Goal: Task Accomplishment & Management: Manage account settings

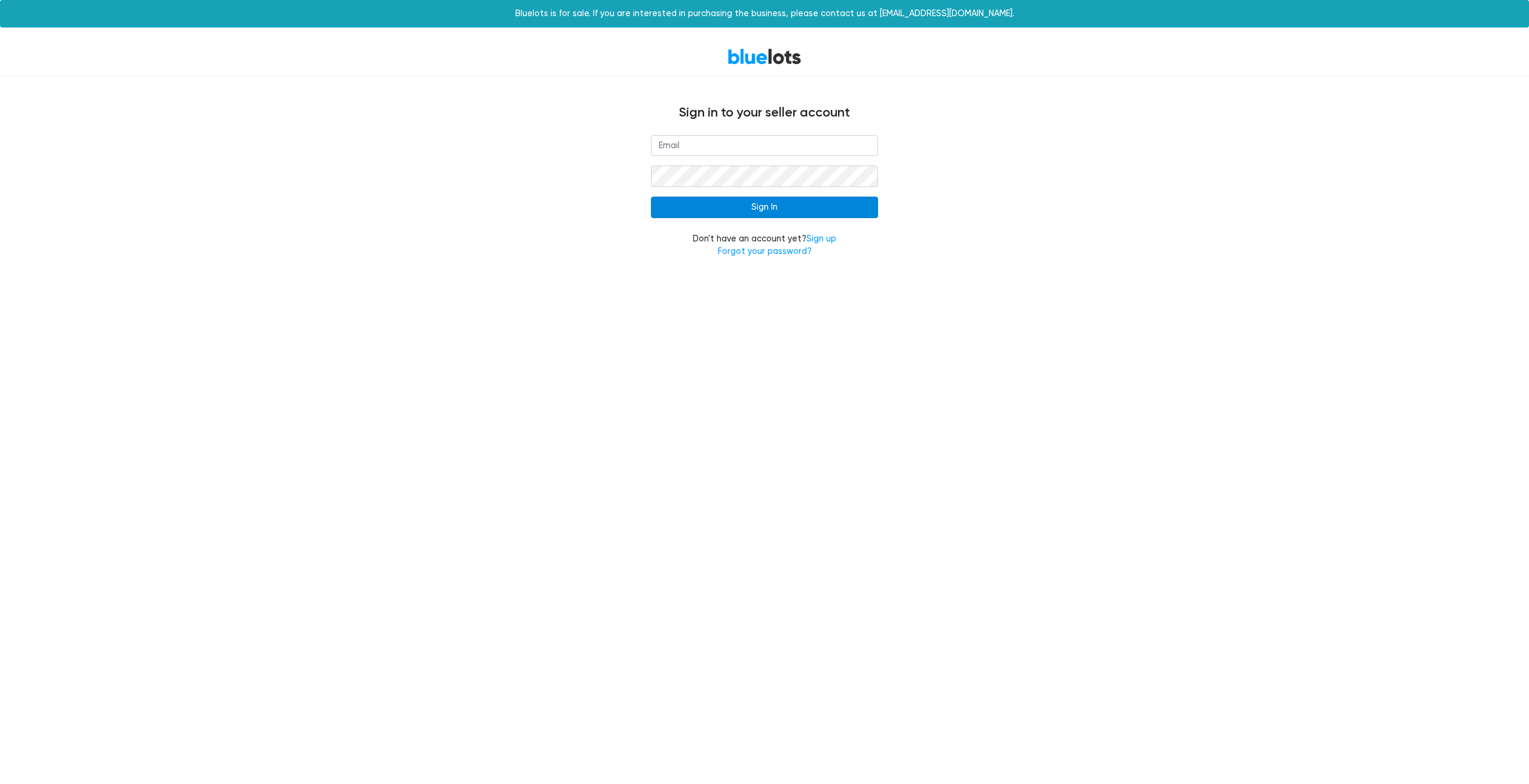
type input "[PERSON_NAME][EMAIL_ADDRESS][DOMAIN_NAME]"
click at [819, 205] on input "Sign In" at bounding box center [764, 208] width 227 height 22
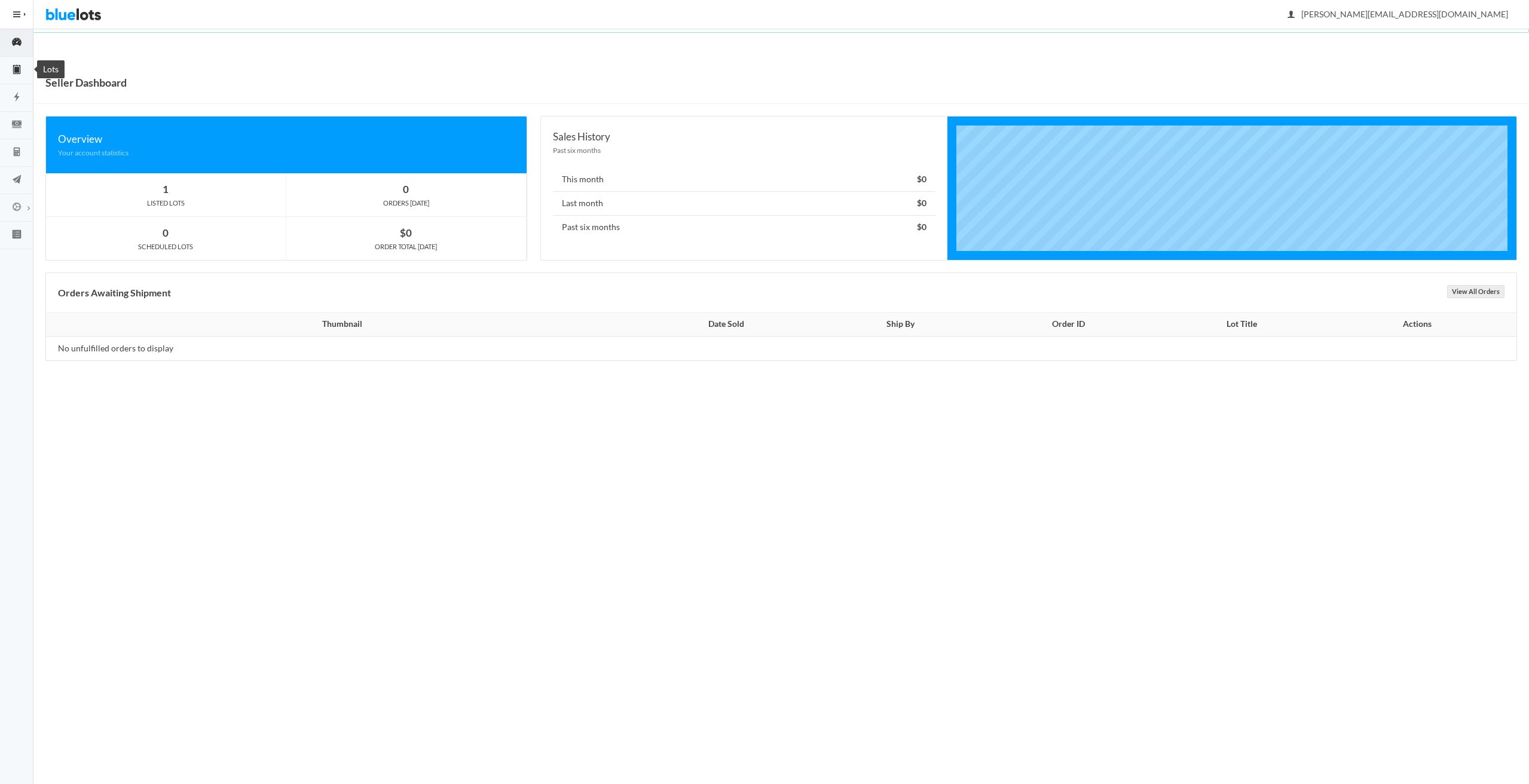
click at [15, 65] on icon "clipboard" at bounding box center [17, 70] width 7 height 9
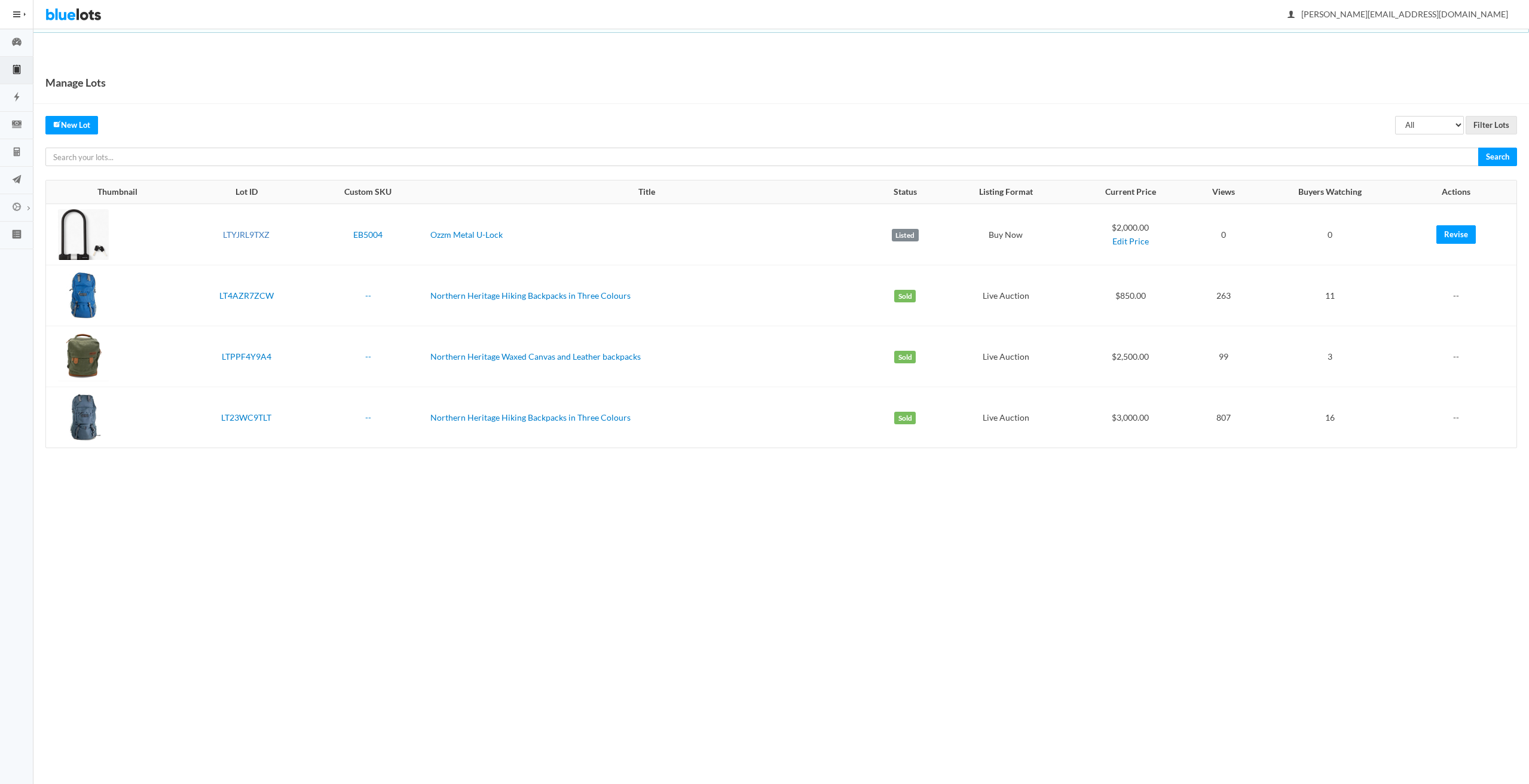
click at [243, 236] on link "LTYJRL9TXZ" at bounding box center [247, 234] width 47 height 10
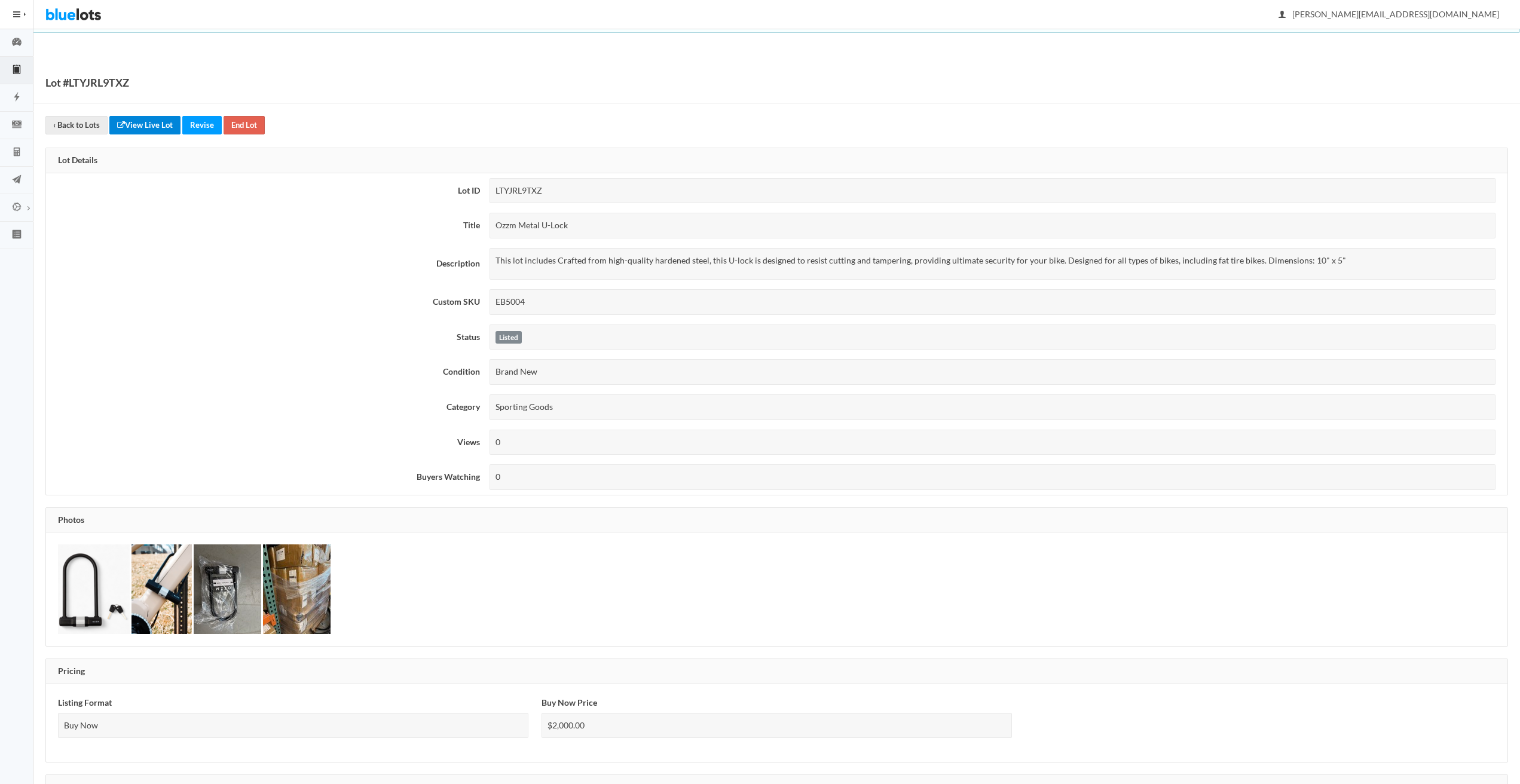
click at [142, 130] on link "View Live Lot" at bounding box center [145, 125] width 71 height 19
click at [475, 80] on div "Lot #LTYJRL9TXZ" at bounding box center [777, 83] width 1486 height 43
click at [26, 44] on icon "speedometer" at bounding box center [17, 42] width 34 height 11
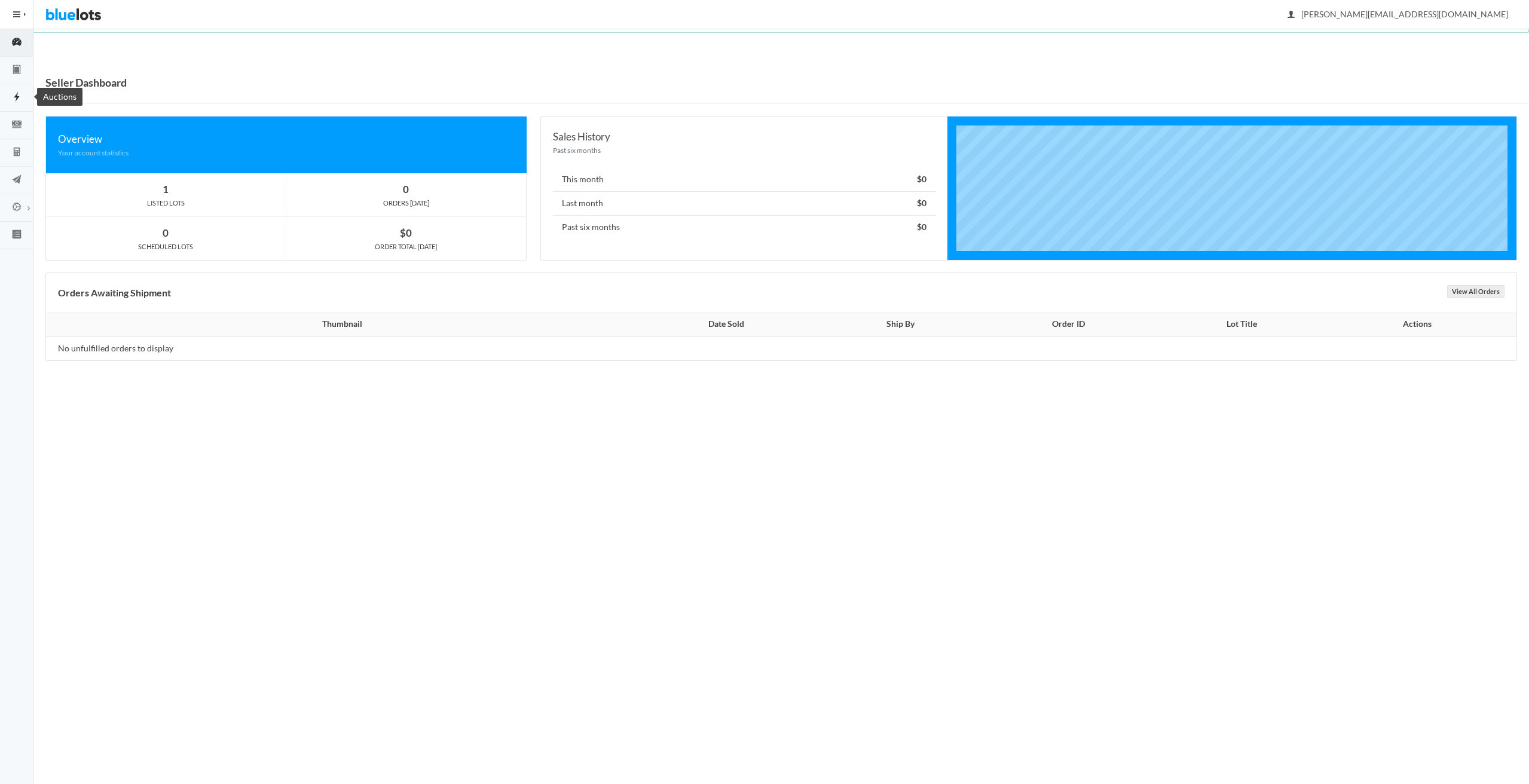
click at [11, 95] on icon "flash" at bounding box center [17, 97] width 34 height 11
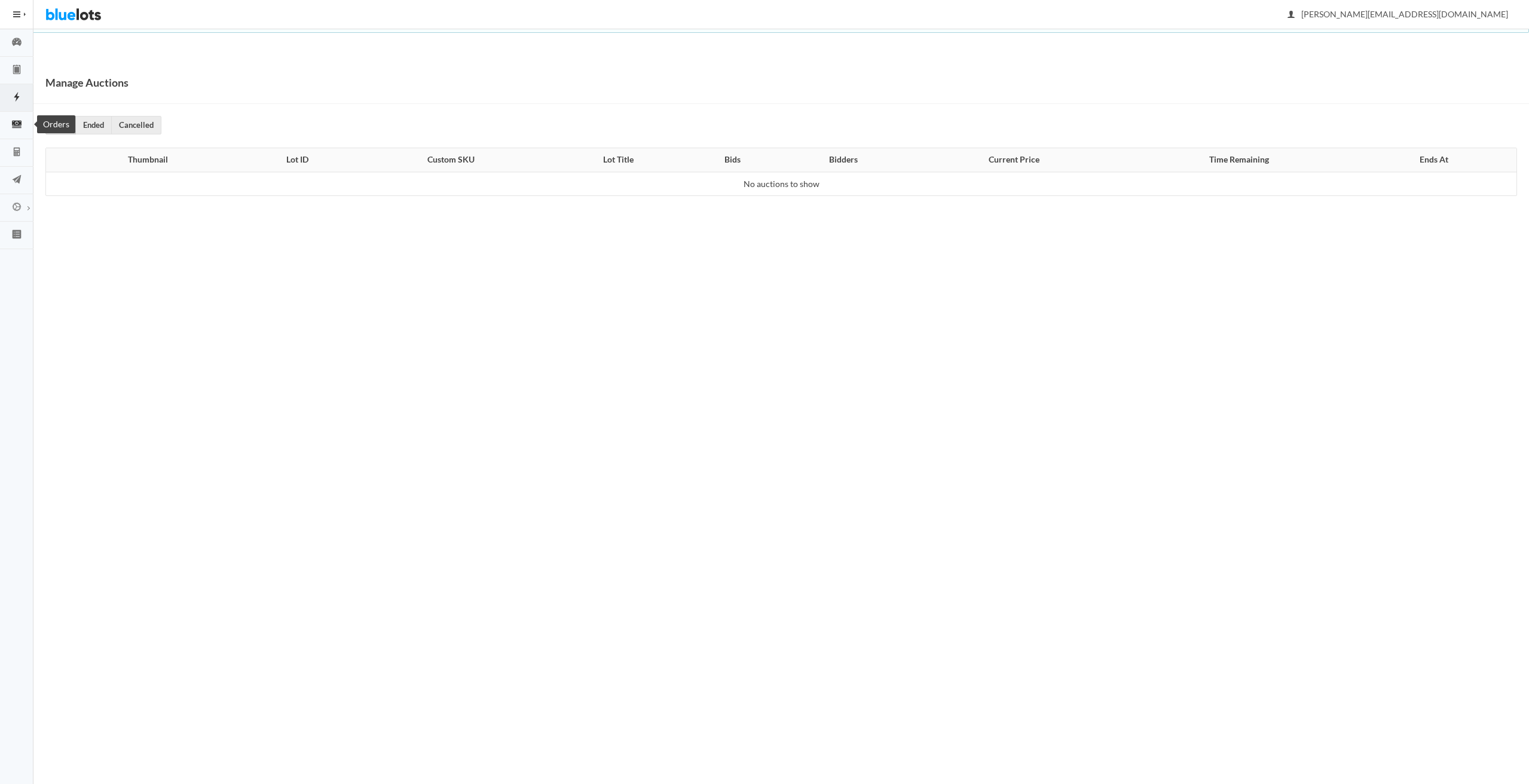
click at [14, 120] on icon "cash" at bounding box center [17, 124] width 34 height 11
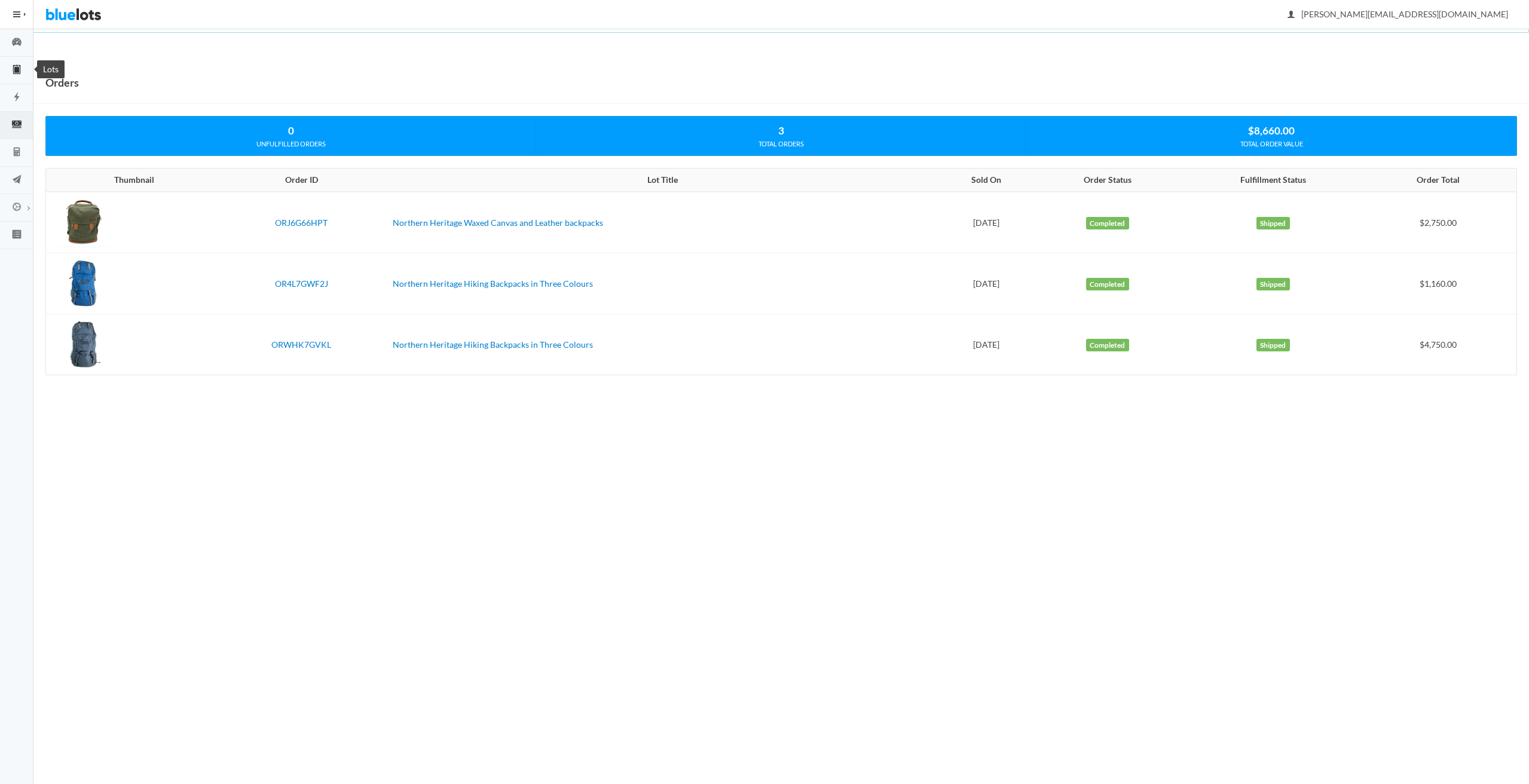
click at [16, 70] on icon "clipboard" at bounding box center [17, 69] width 5 height 8
